Goal: Find specific page/section: Find specific page/section

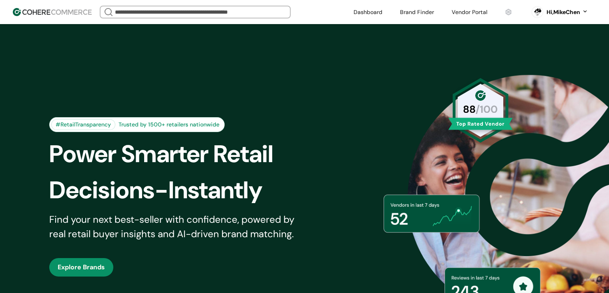
click at [470, 12] on link at bounding box center [469, 12] width 45 height 12
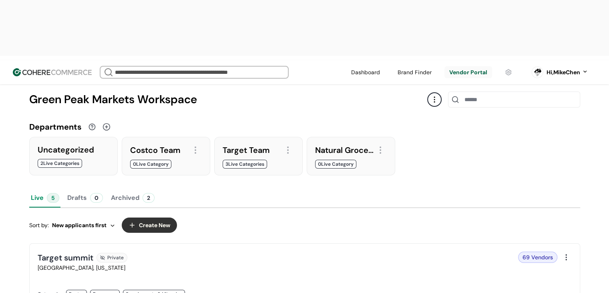
scroll to position [160, 0]
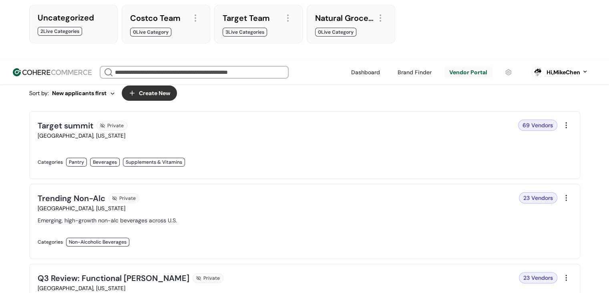
click at [285, 170] on link at bounding box center [169, 170] width 262 height 0
